Goal: Task Accomplishment & Management: Use online tool/utility

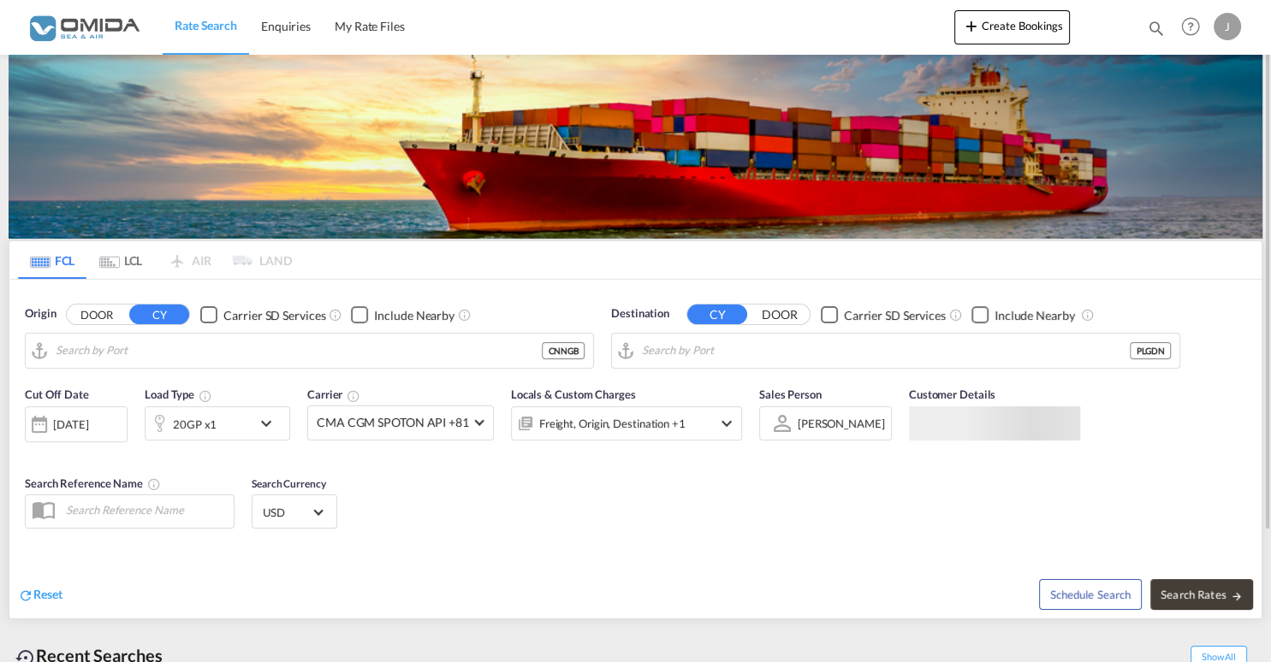
type input "Ningbo, CNNGB"
type input "Gdansk, PLGDN"
click at [1216, 588] on span "Search Rates" at bounding box center [1201, 595] width 82 height 14
type input "CNNGB to PLGDN / [DATE]"
